Goal: Task Accomplishment & Management: Use online tool/utility

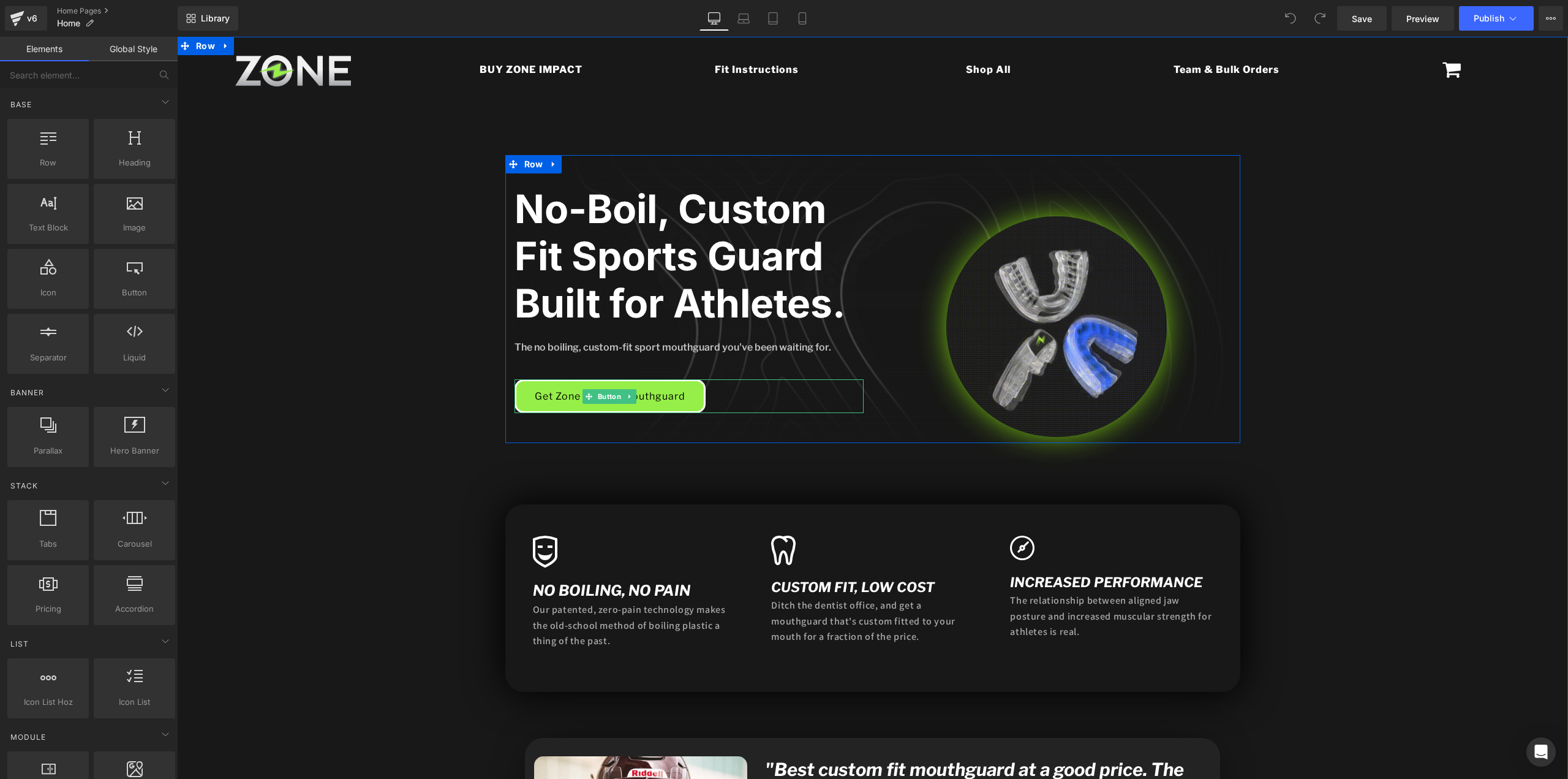
click at [558, 399] on link "Get Zone Impact Mouthguard" at bounding box center [610, 396] width 191 height 34
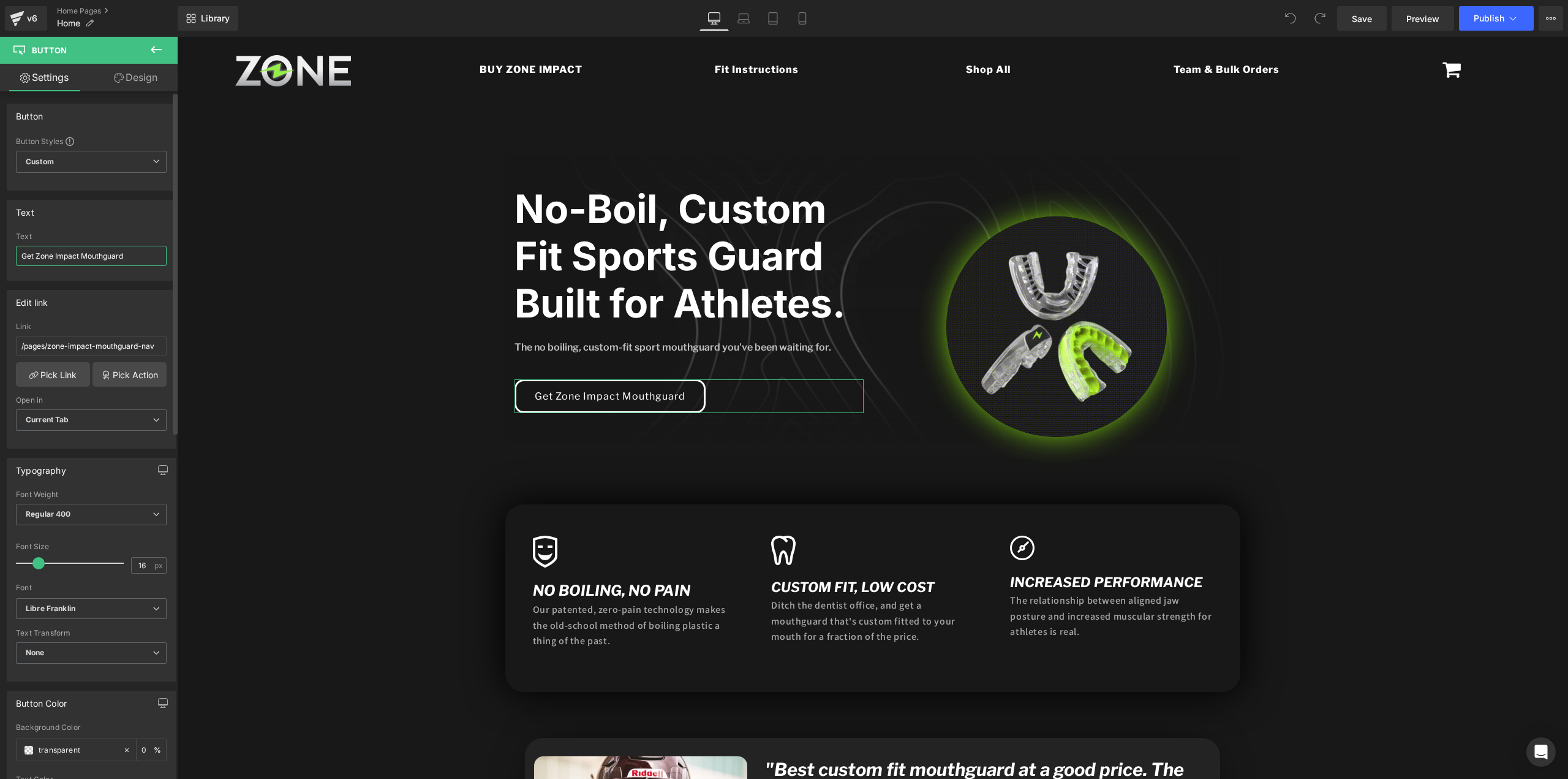
click at [68, 257] on input "Get Zone Impact Mouthguard" at bounding box center [91, 256] width 151 height 20
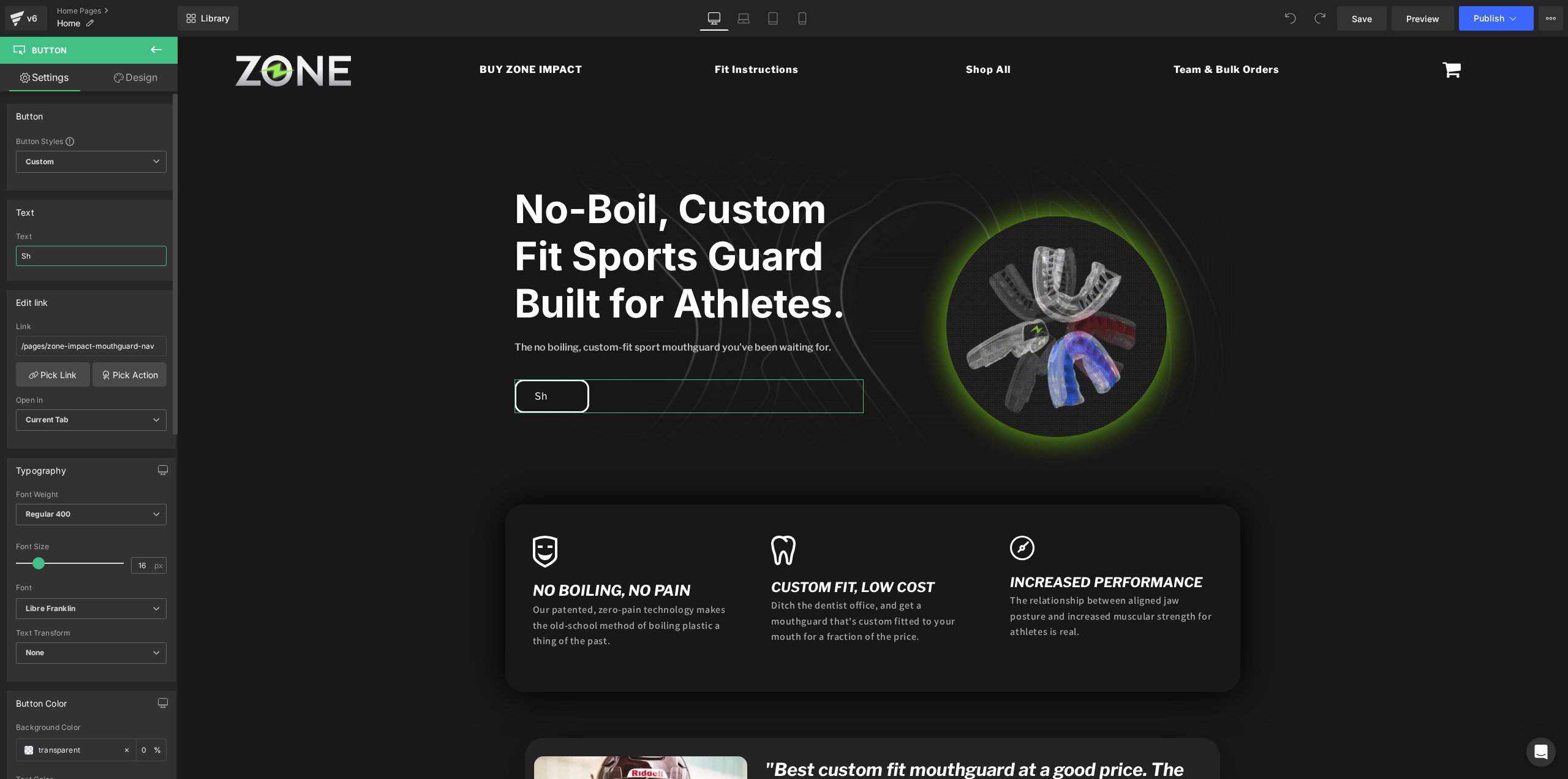
type input "S"
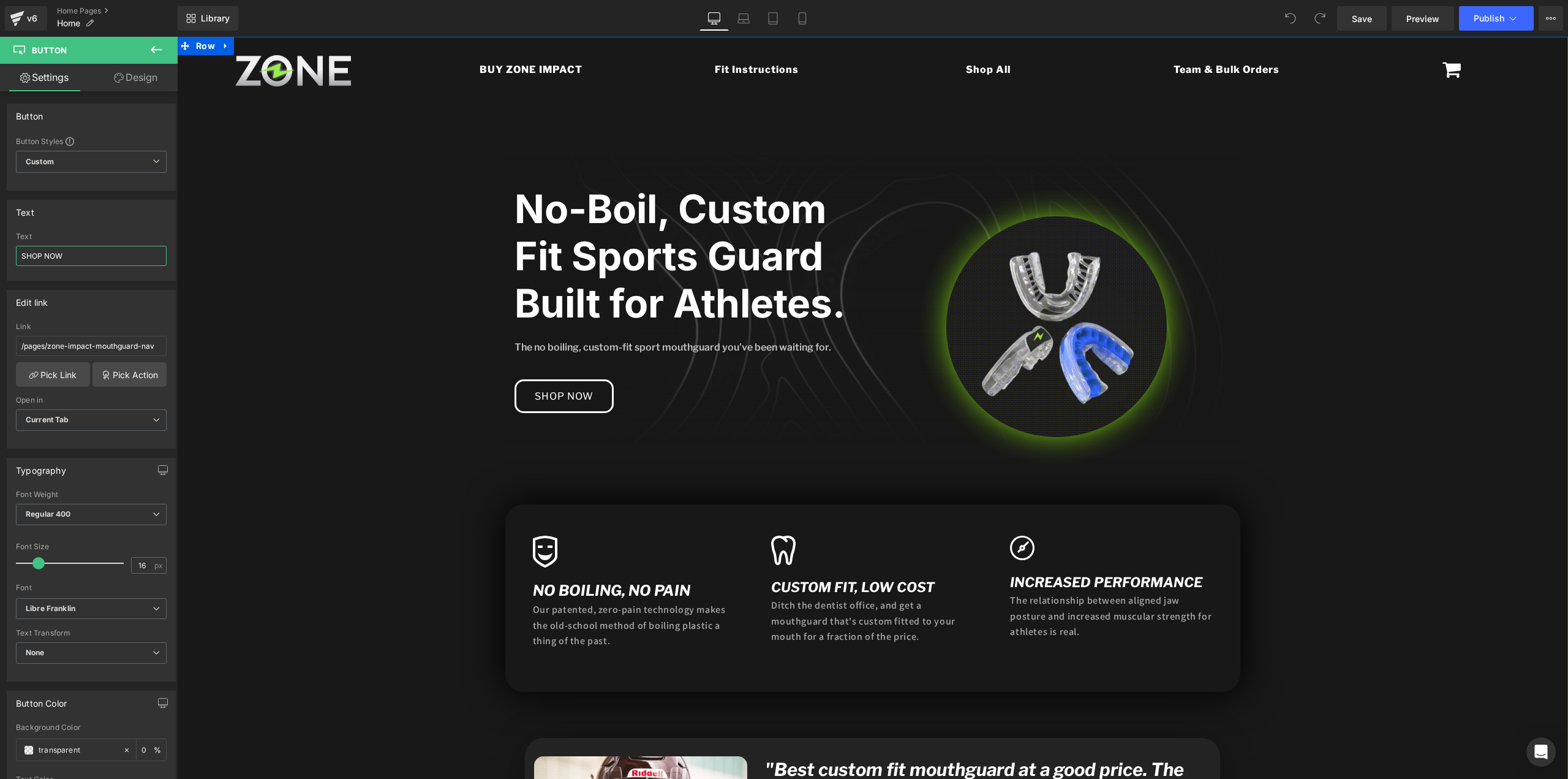
type input "SHOP NOW"
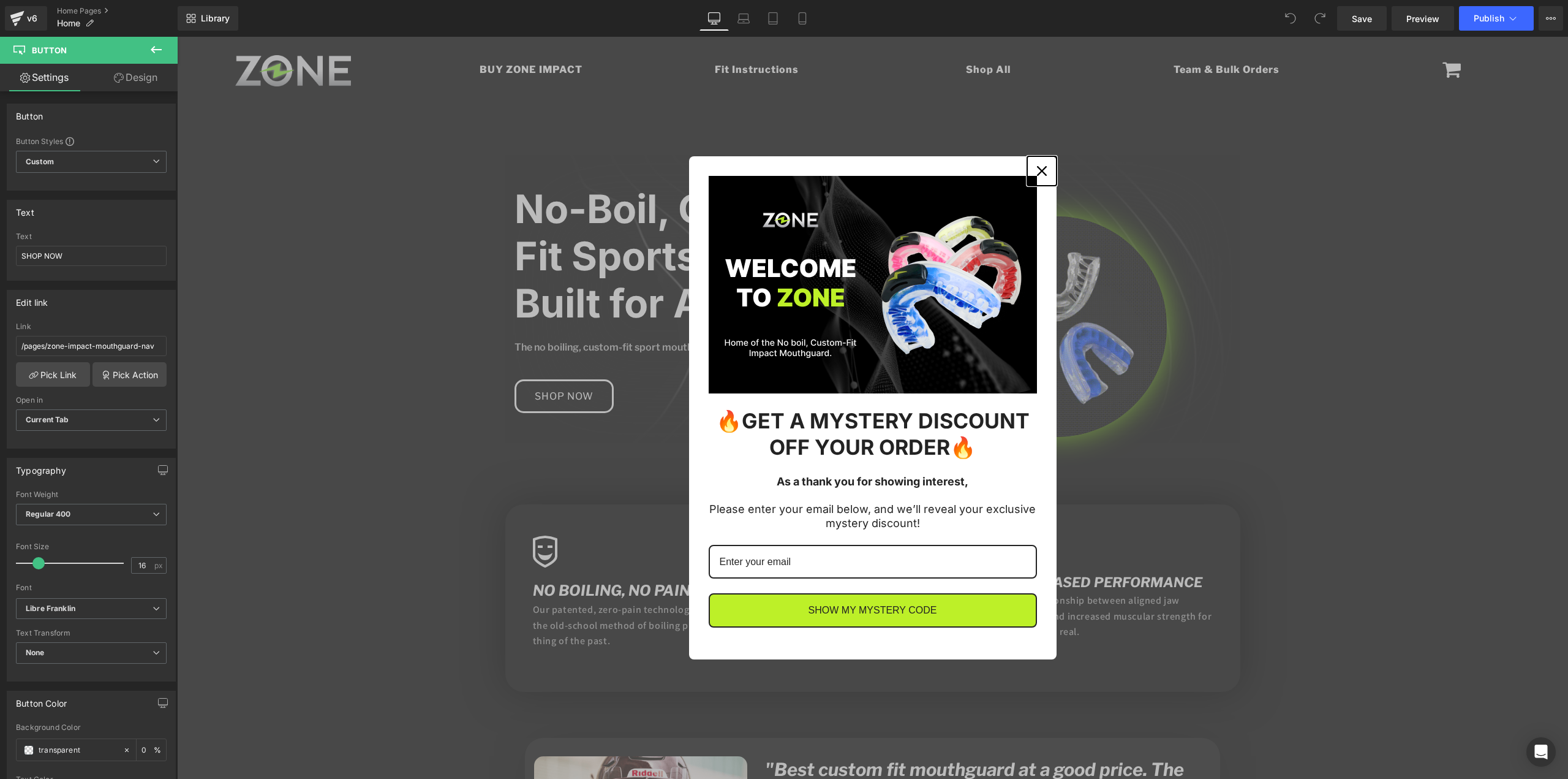
click at [1037, 172] on icon "close icon" at bounding box center [1042, 171] width 10 height 10
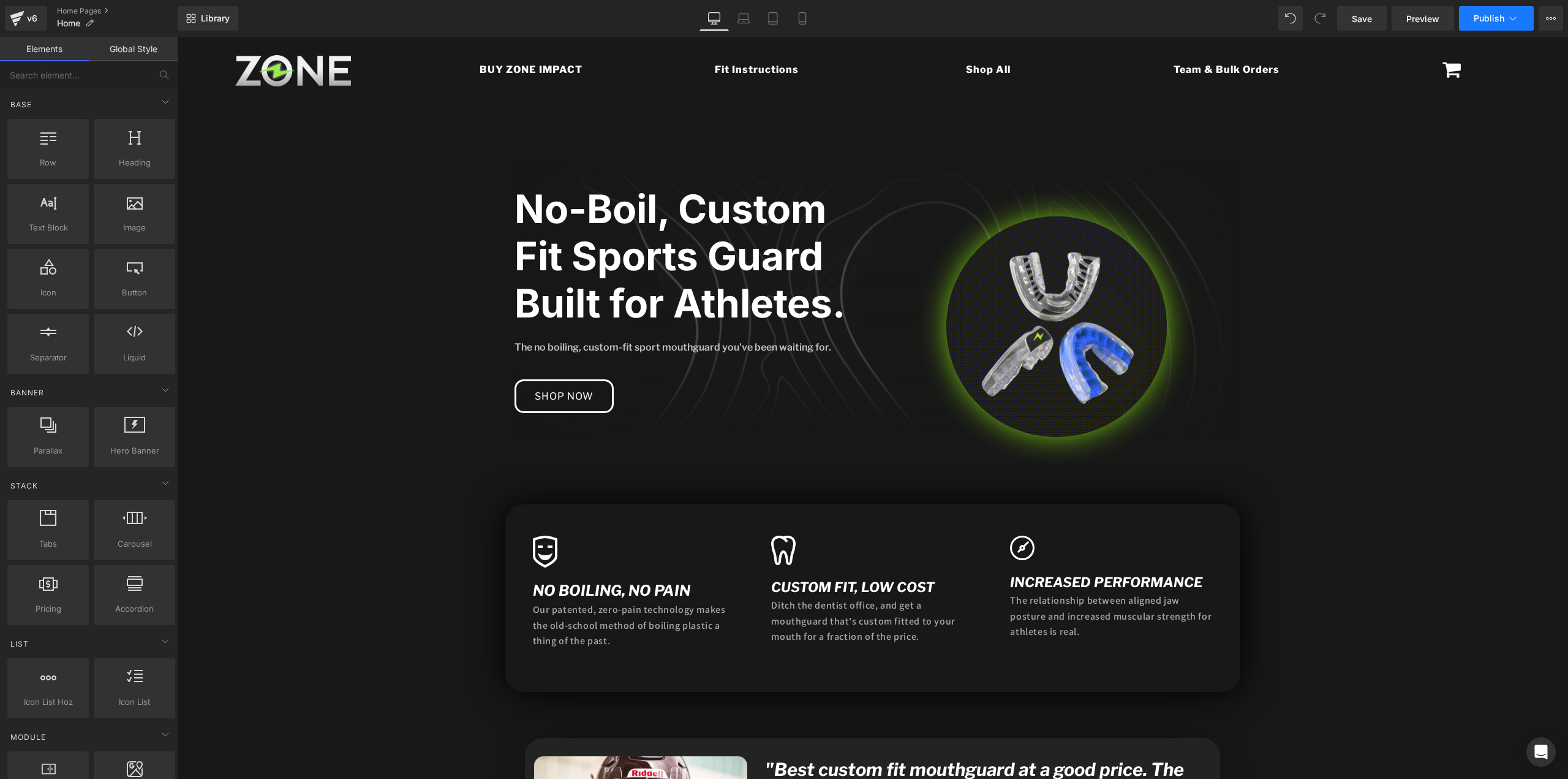
click at [1499, 20] on span "Publish" at bounding box center [1489, 18] width 31 height 10
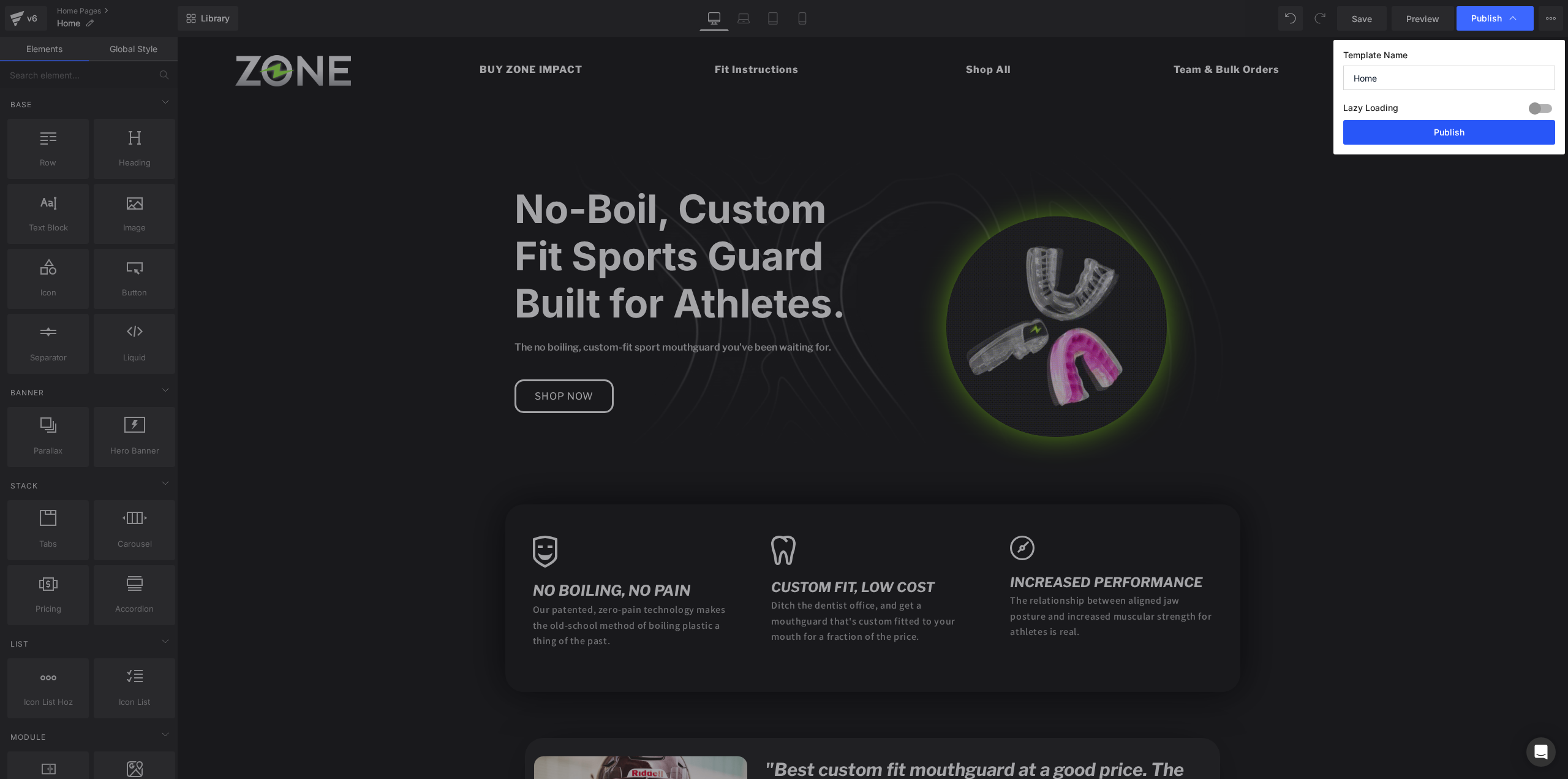
click at [1465, 124] on button "Publish" at bounding box center [1449, 133] width 212 height 25
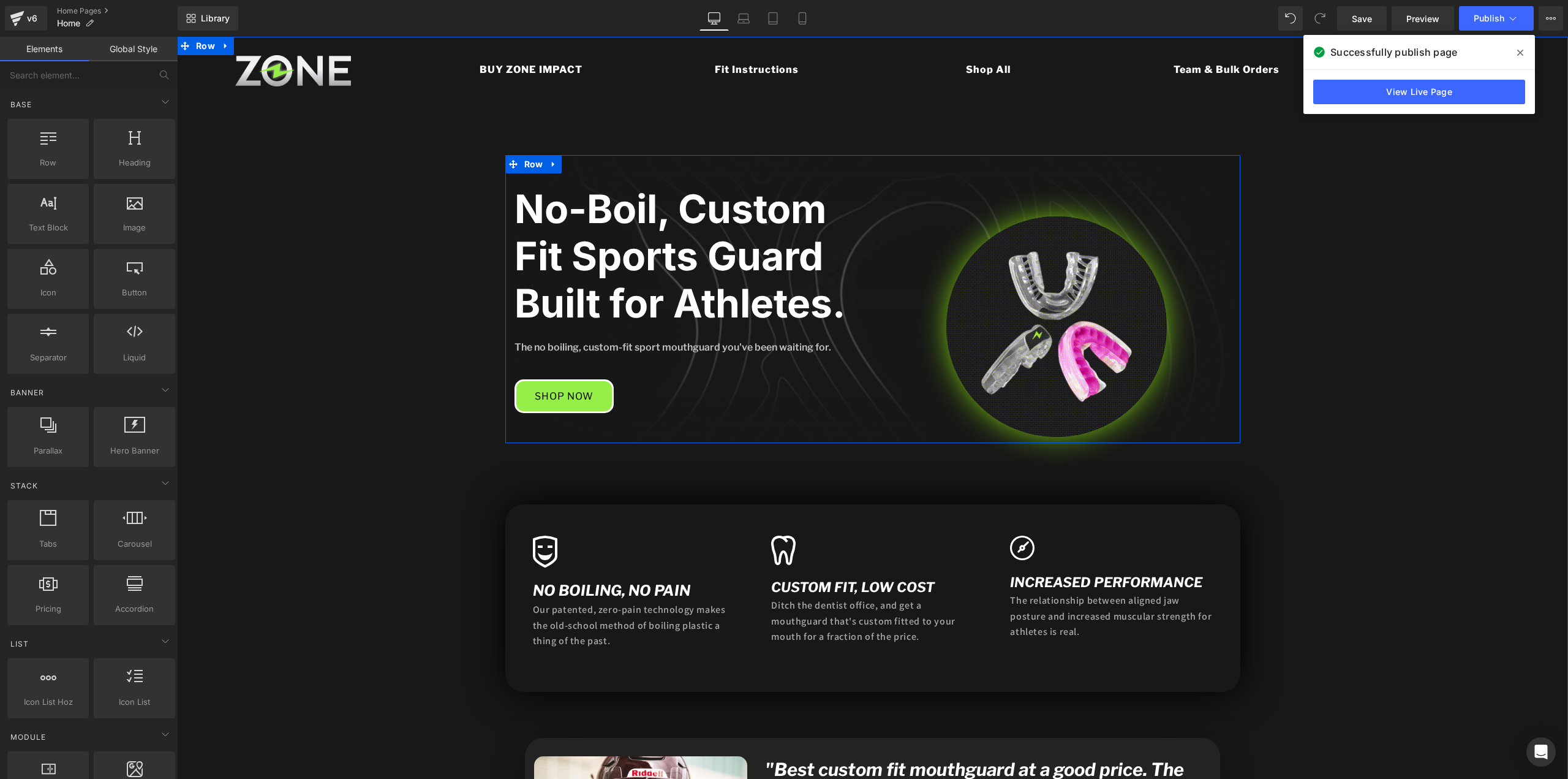
click at [534, 388] on link "SHOP NOW" at bounding box center [564, 396] width 100 height 34
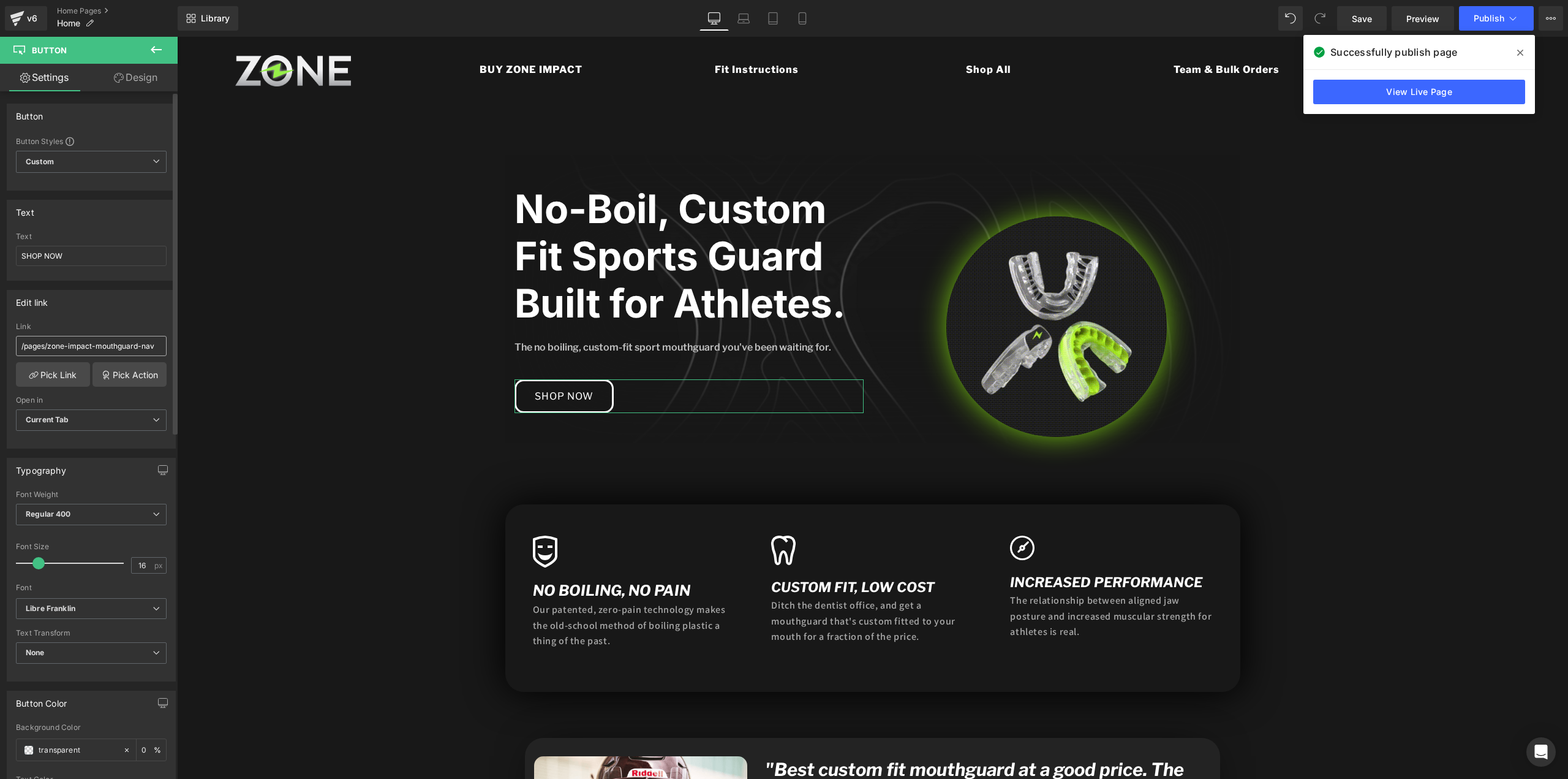
click at [125, 345] on input "/pages/zone-impact-mouthguard-nav" at bounding box center [91, 345] width 151 height 20
click at [54, 364] on link "Pick Link" at bounding box center [53, 375] width 74 height 25
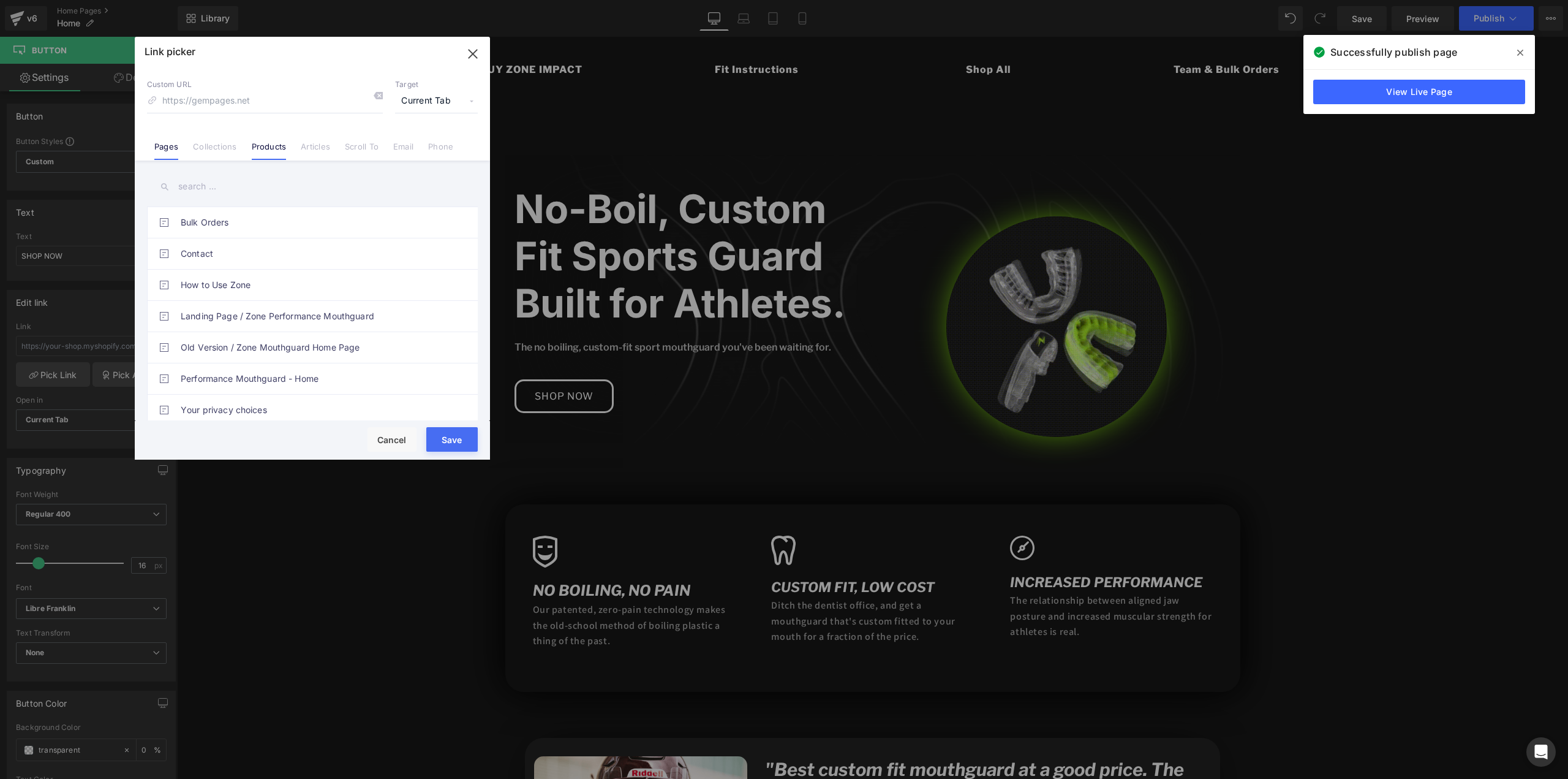
click at [256, 149] on link "Products" at bounding box center [270, 151] width 35 height 18
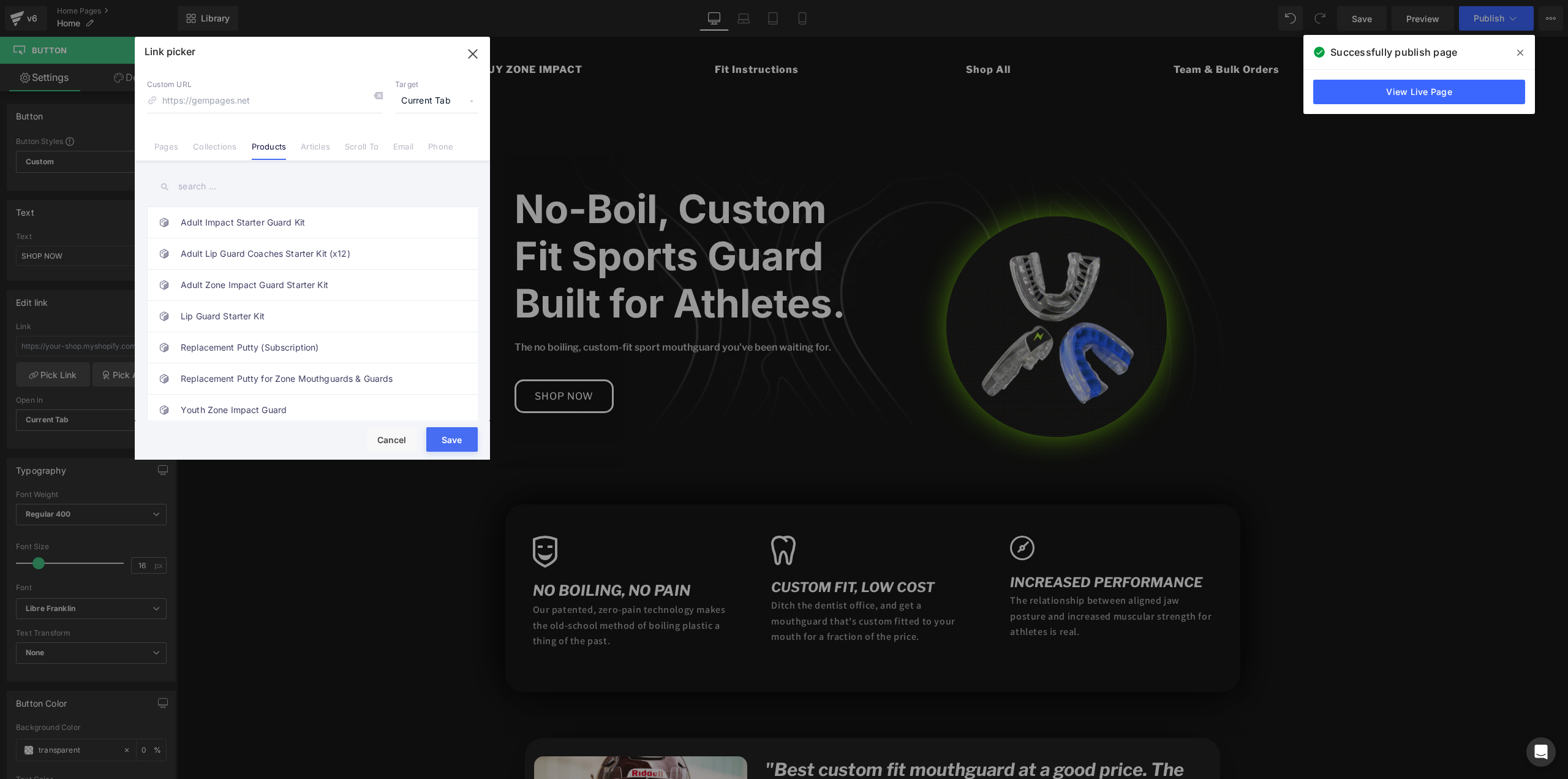
click at [208, 195] on input "text" at bounding box center [312, 187] width 331 height 28
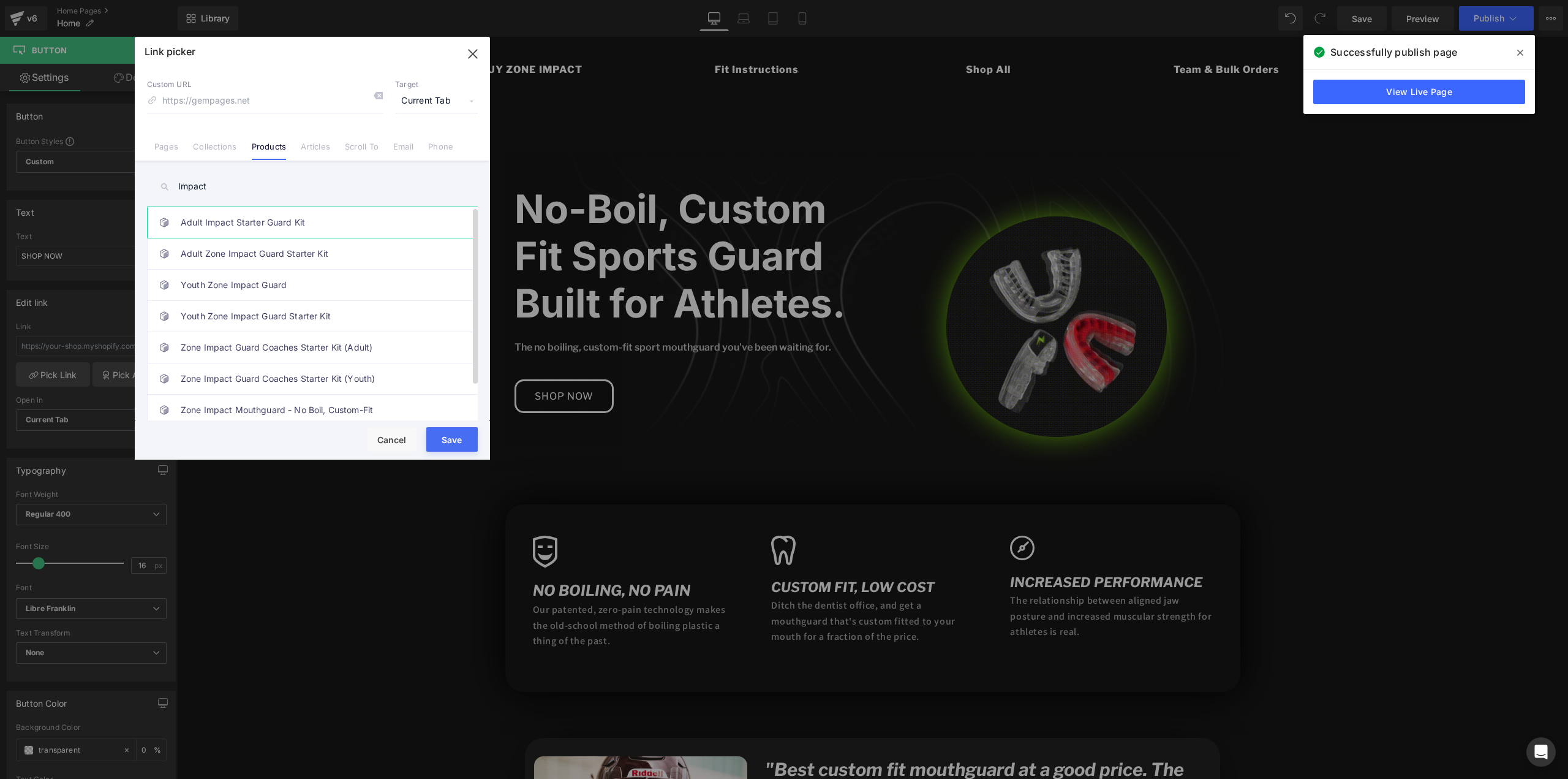
type input "Impact"
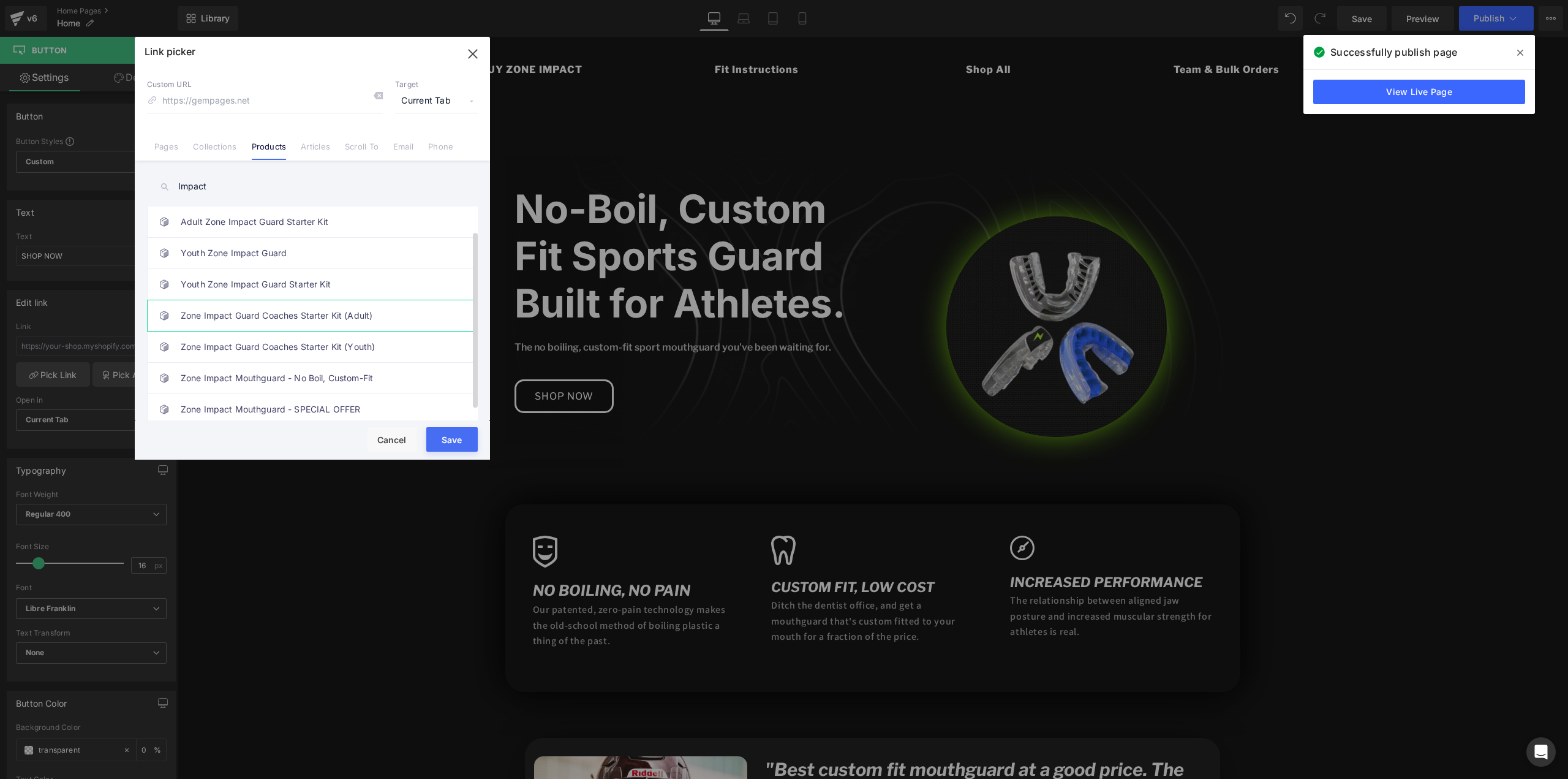
scroll to position [41, 0]
click at [325, 374] on link "Zone Impact Mouthguard - No Boil, Custom-Fit" at bounding box center [315, 378] width 270 height 31
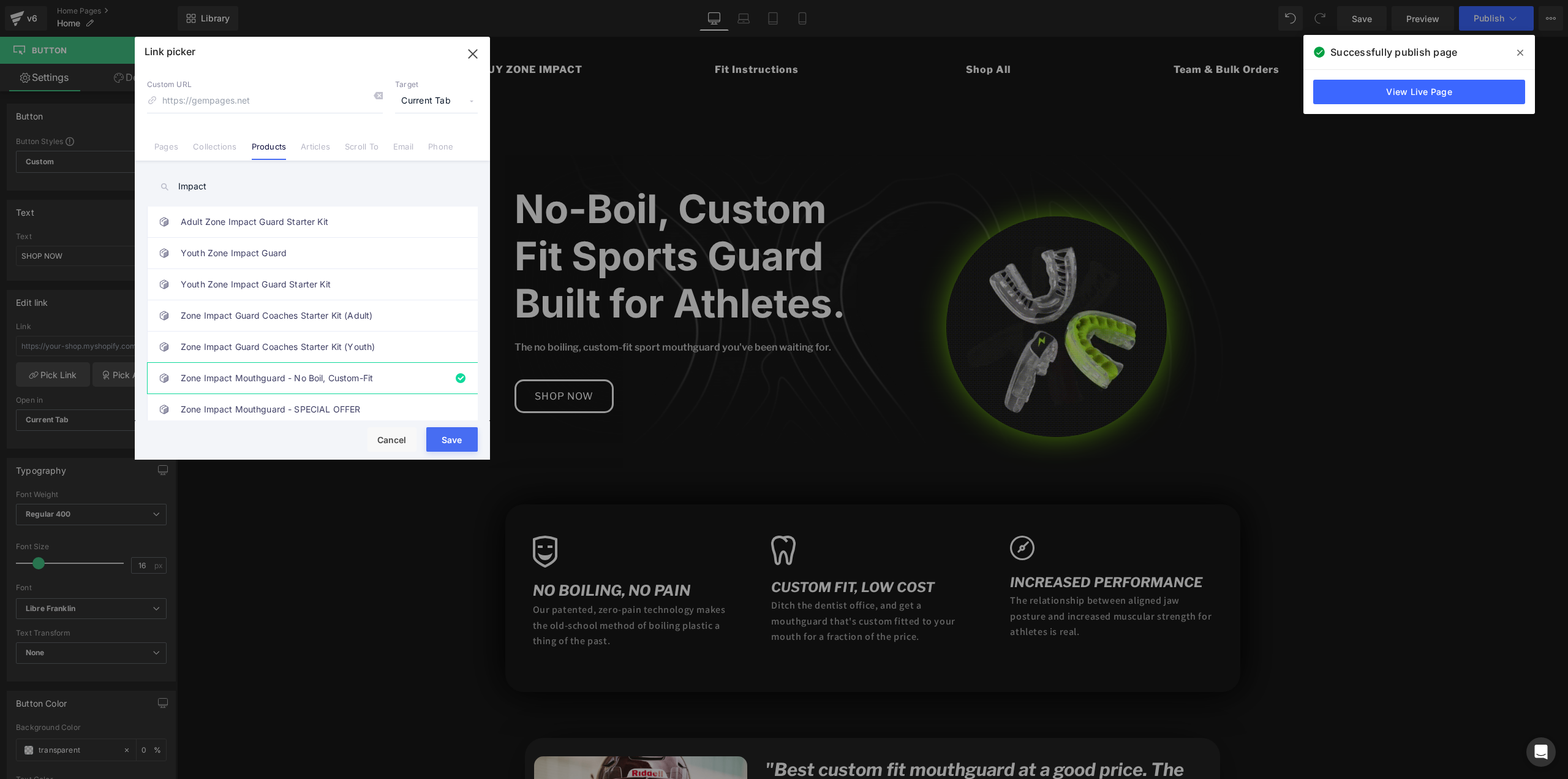
click at [449, 440] on button "Save" at bounding box center [452, 440] width 51 height 25
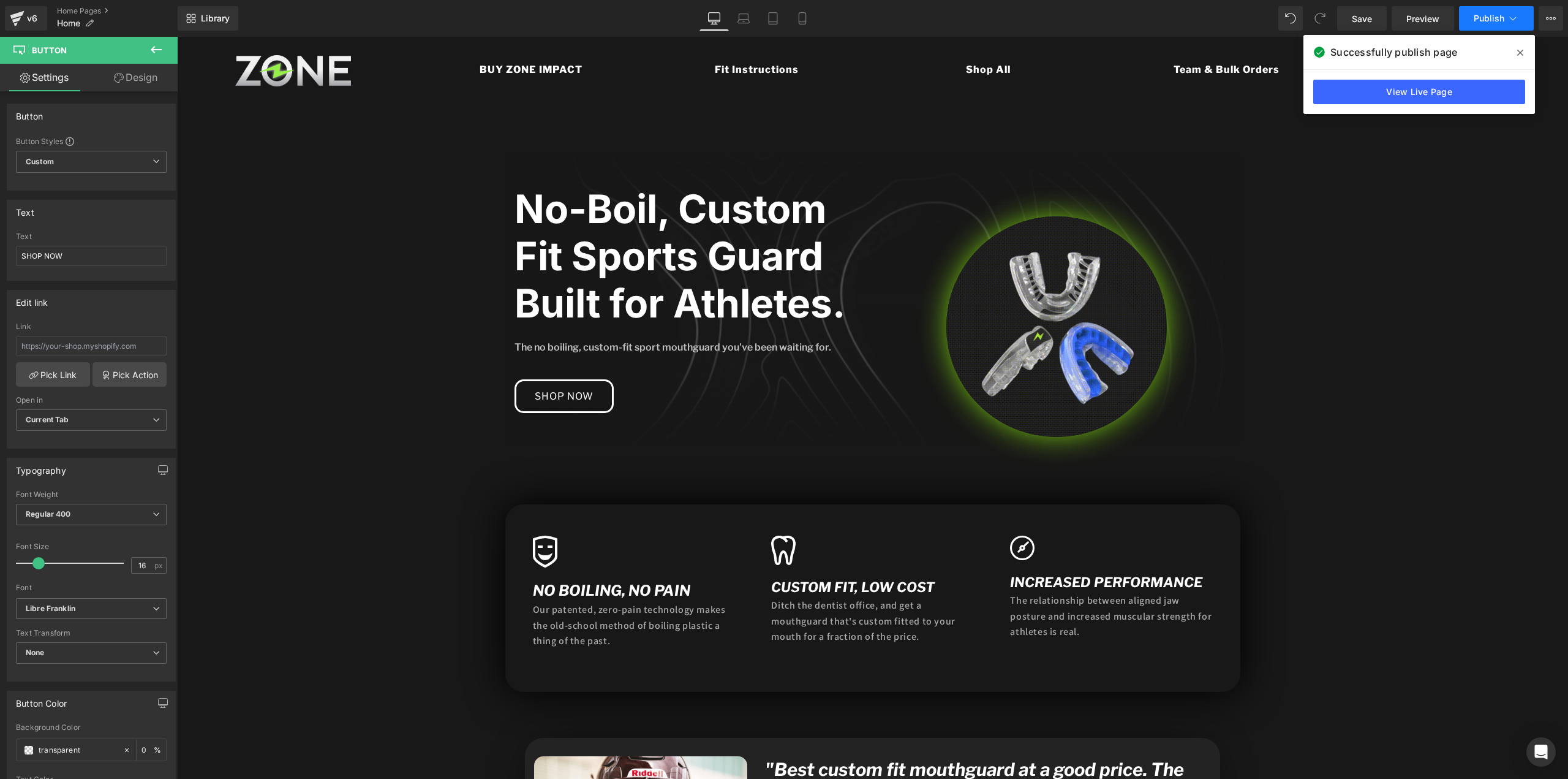
click at [1478, 19] on span "Publish" at bounding box center [1489, 18] width 31 height 10
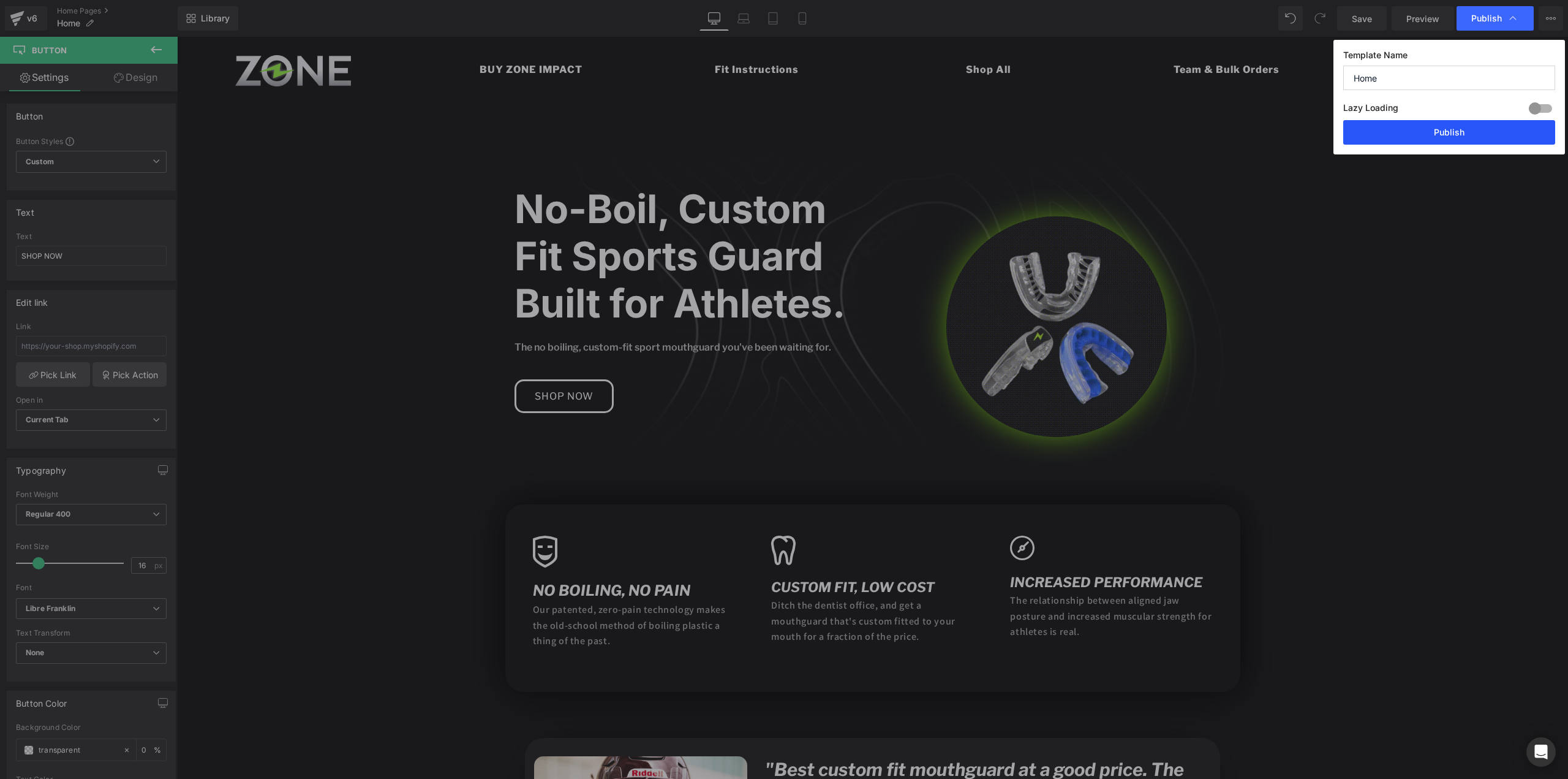
drag, startPoint x: 1254, startPoint y: 91, endPoint x: 1431, endPoint y: 128, distance: 180.8
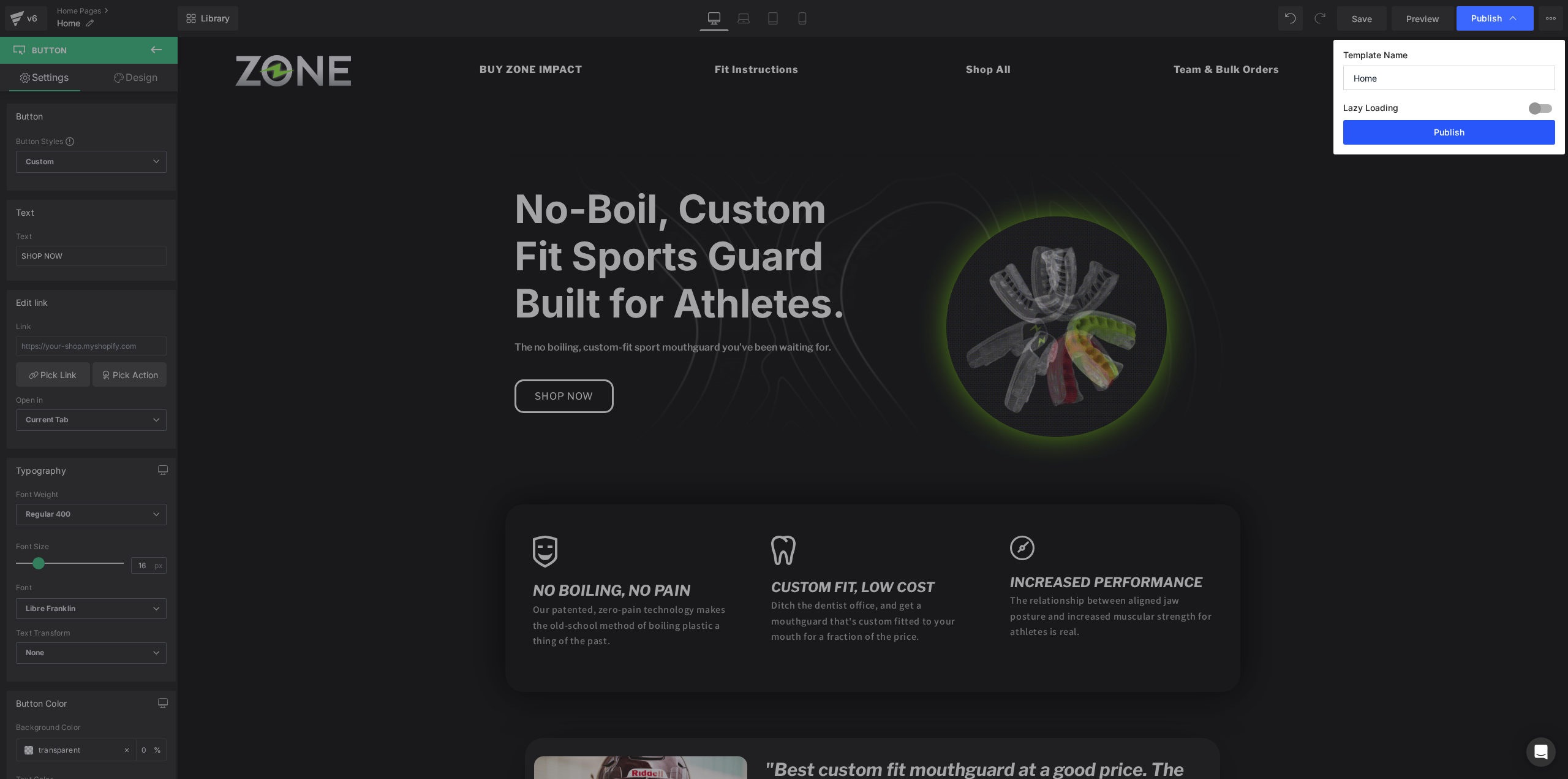
click at [1431, 128] on button "Publish" at bounding box center [1449, 133] width 212 height 25
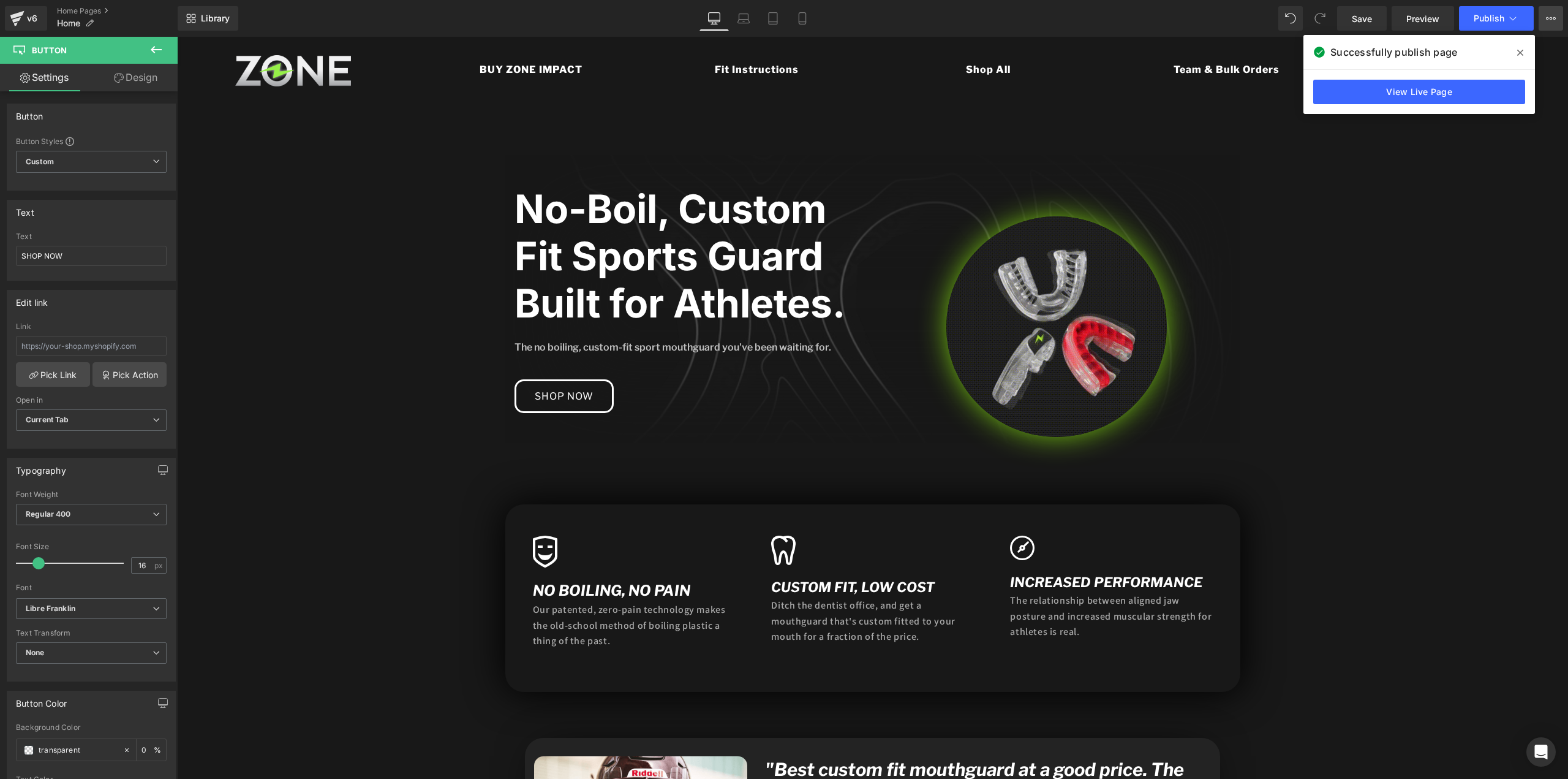
click at [1549, 15] on icon at bounding box center [1550, 18] width 10 height 10
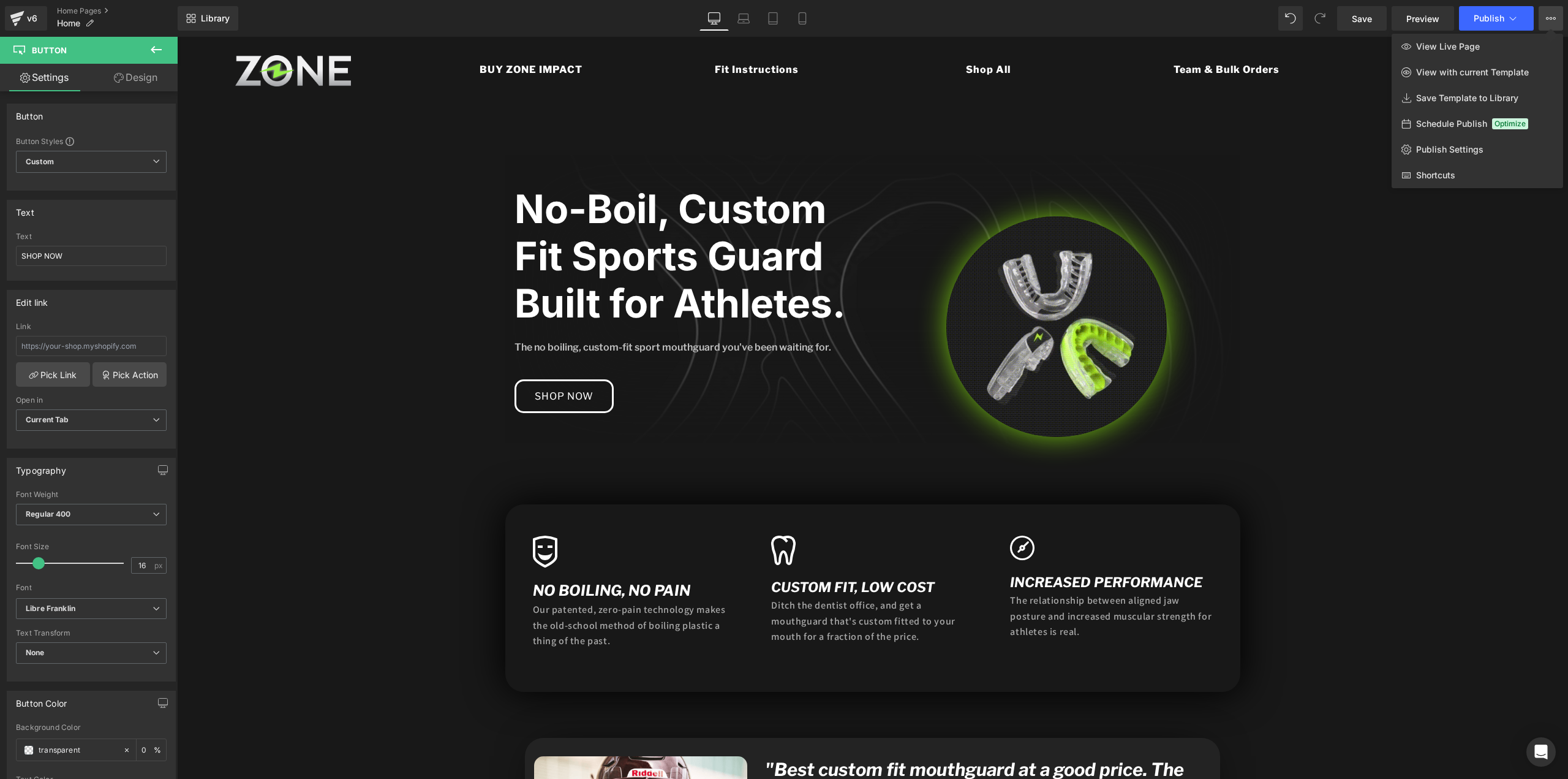
click at [1550, 18] on icon at bounding box center [1550, 18] width 10 height 10
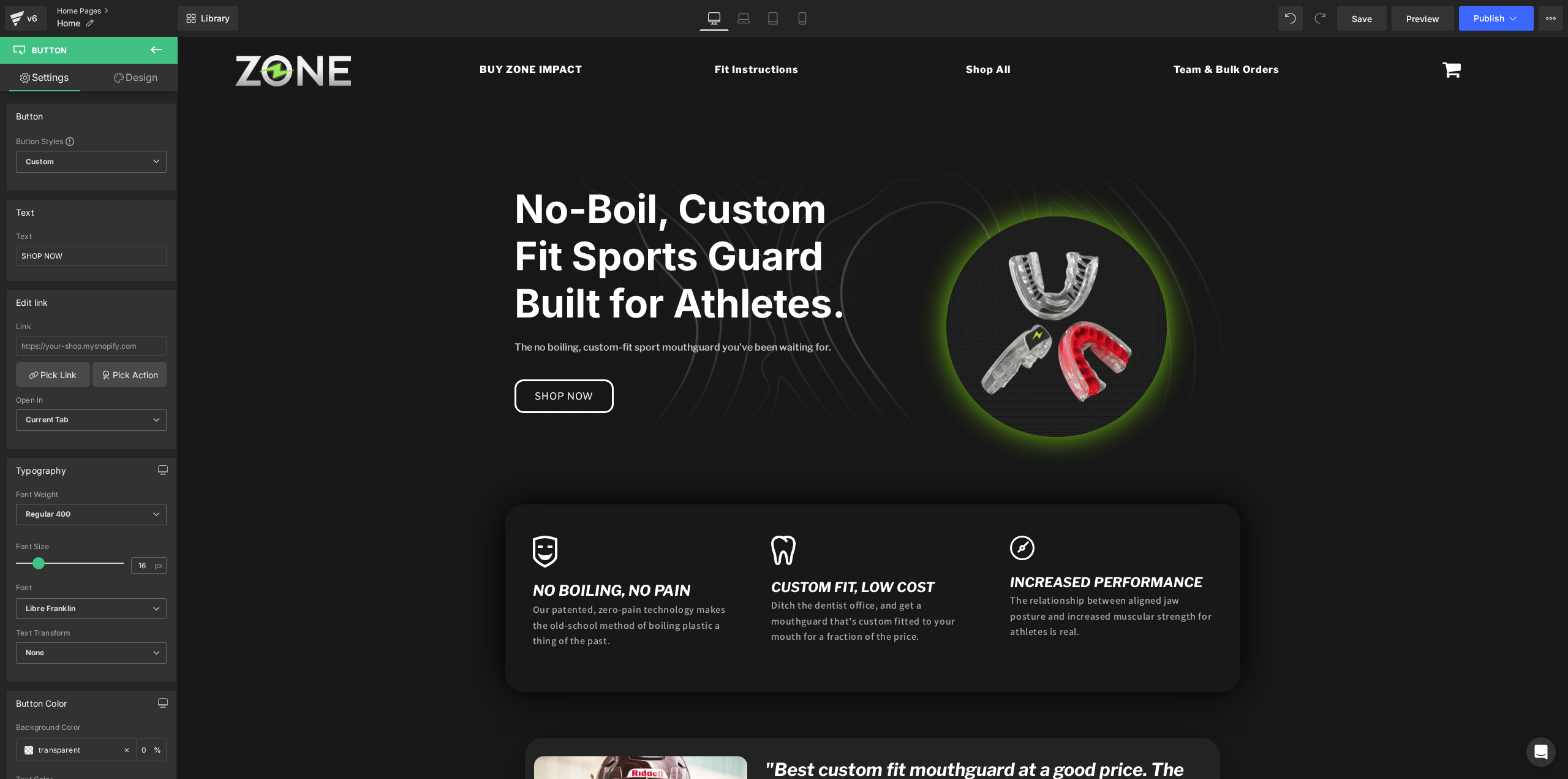
click at [65, 11] on link "Home Pages" at bounding box center [117, 11] width 121 height 10
